Goal: Transaction & Acquisition: Obtain resource

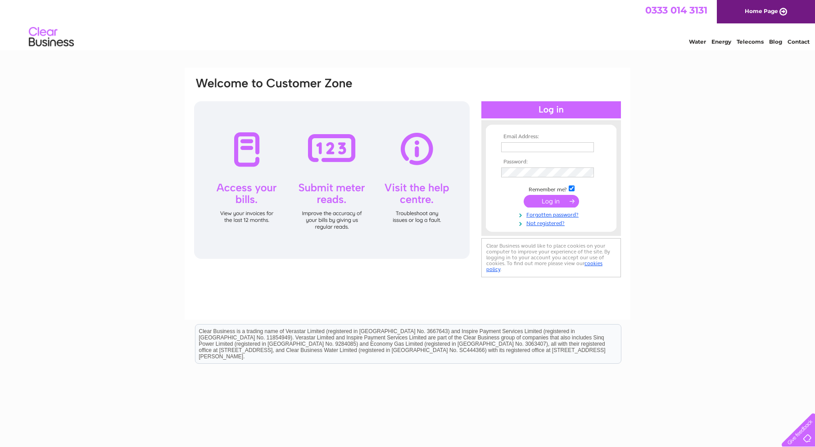
type input "tghawthornes@gmail.com"
click at [549, 203] on input "submit" at bounding box center [551, 201] width 55 height 13
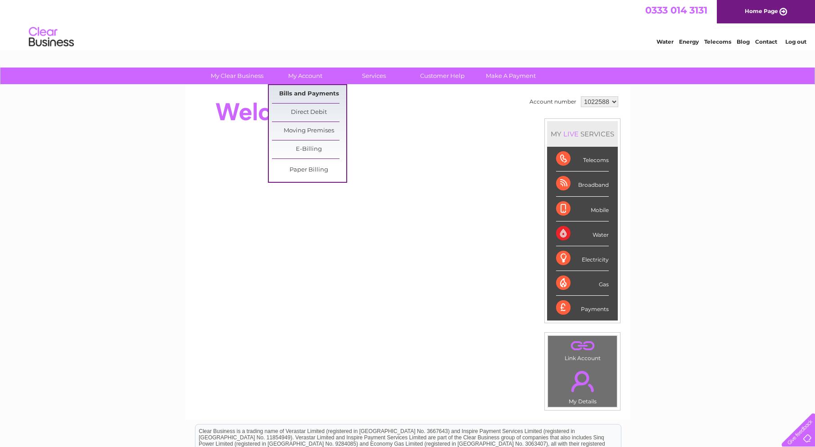
click at [299, 94] on link "Bills and Payments" at bounding box center [309, 94] width 74 height 18
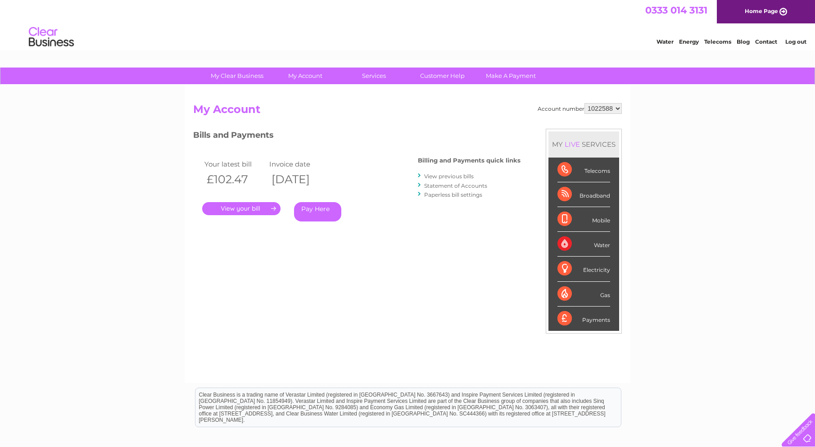
click at [254, 209] on link "." at bounding box center [241, 208] width 78 height 13
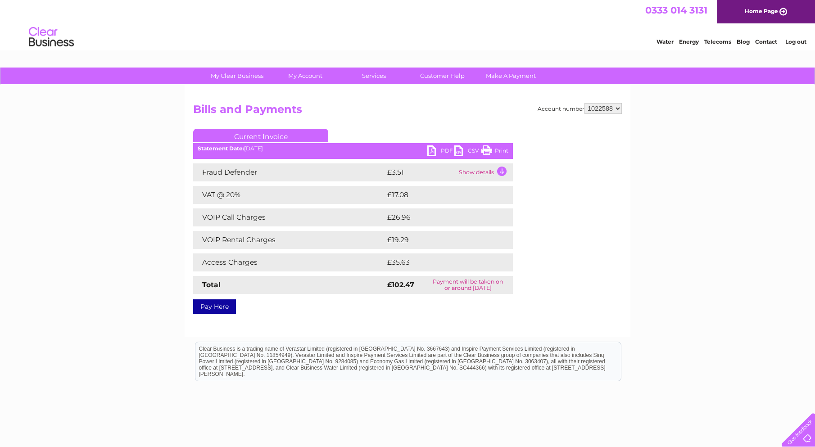
click at [433, 151] on link "PDF" at bounding box center [441, 152] width 27 height 13
click at [801, 38] on link "Log out" at bounding box center [796, 41] width 21 height 7
